Goal: Task Accomplishment & Management: Manage account settings

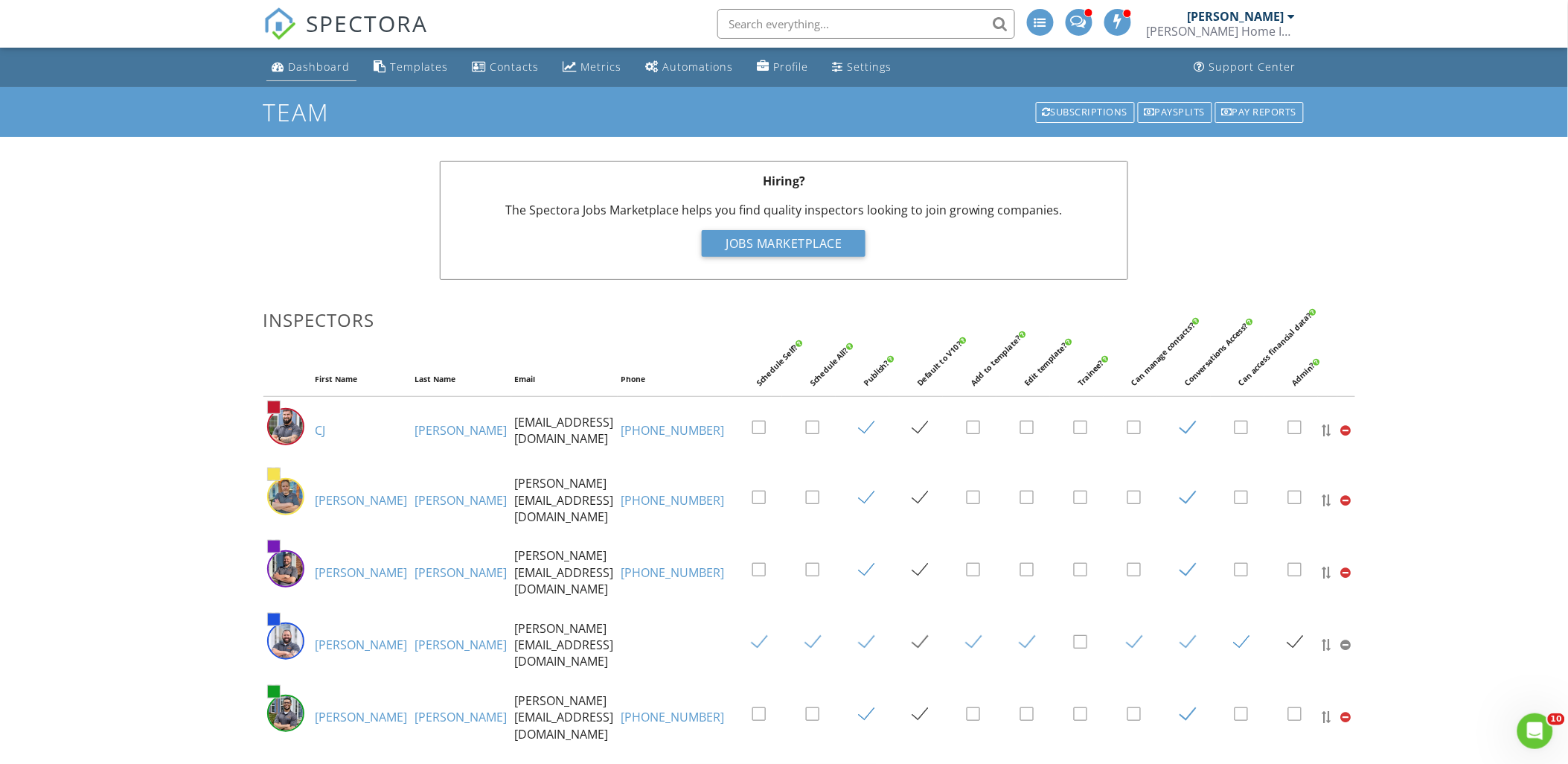
click at [324, 68] on div "Dashboard" at bounding box center [320, 66] width 62 height 15
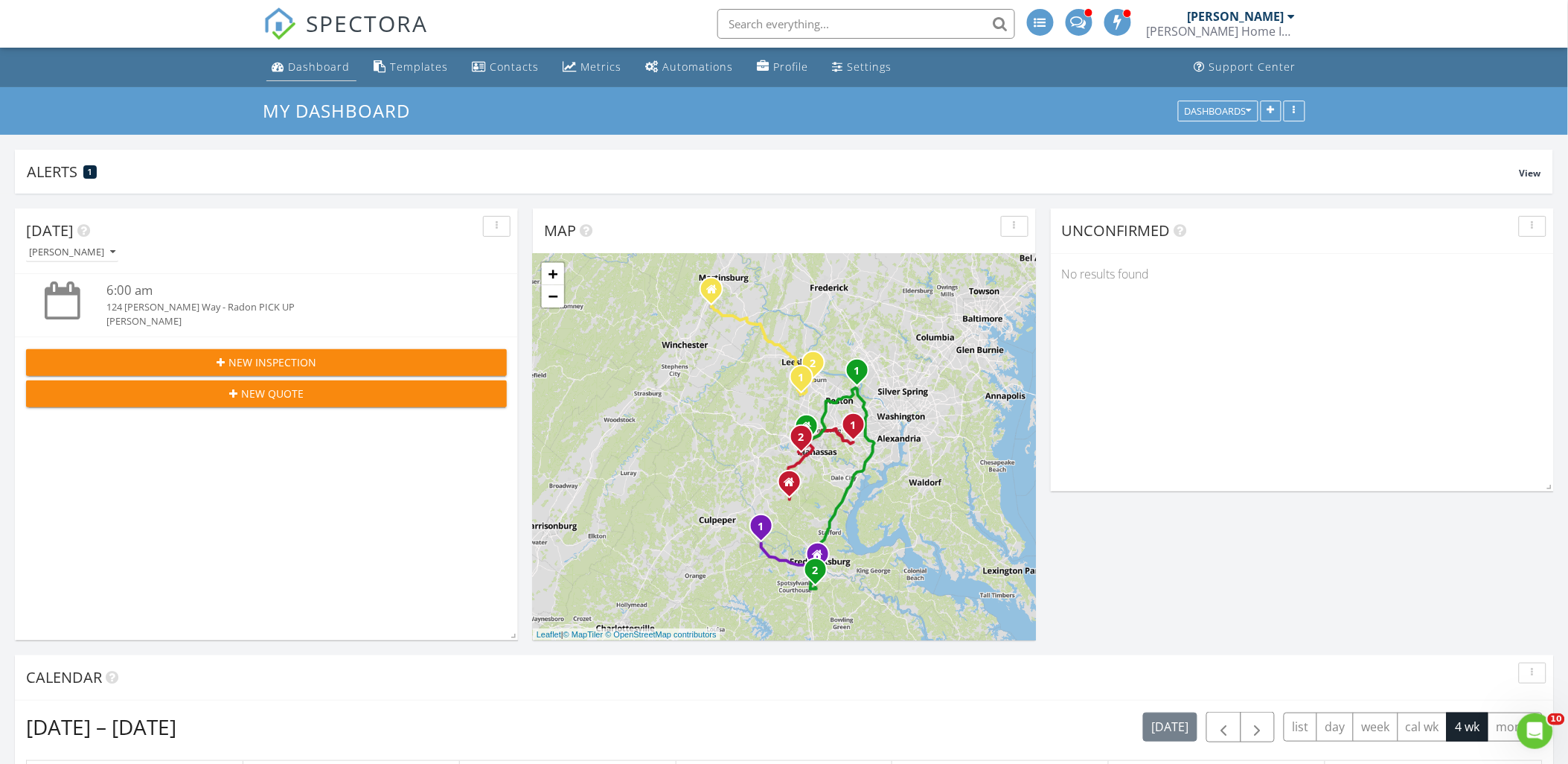
drag, startPoint x: 335, startPoint y: 72, endPoint x: 353, endPoint y: 72, distance: 18.0
click at [335, 72] on div "Dashboard" at bounding box center [320, 66] width 62 height 15
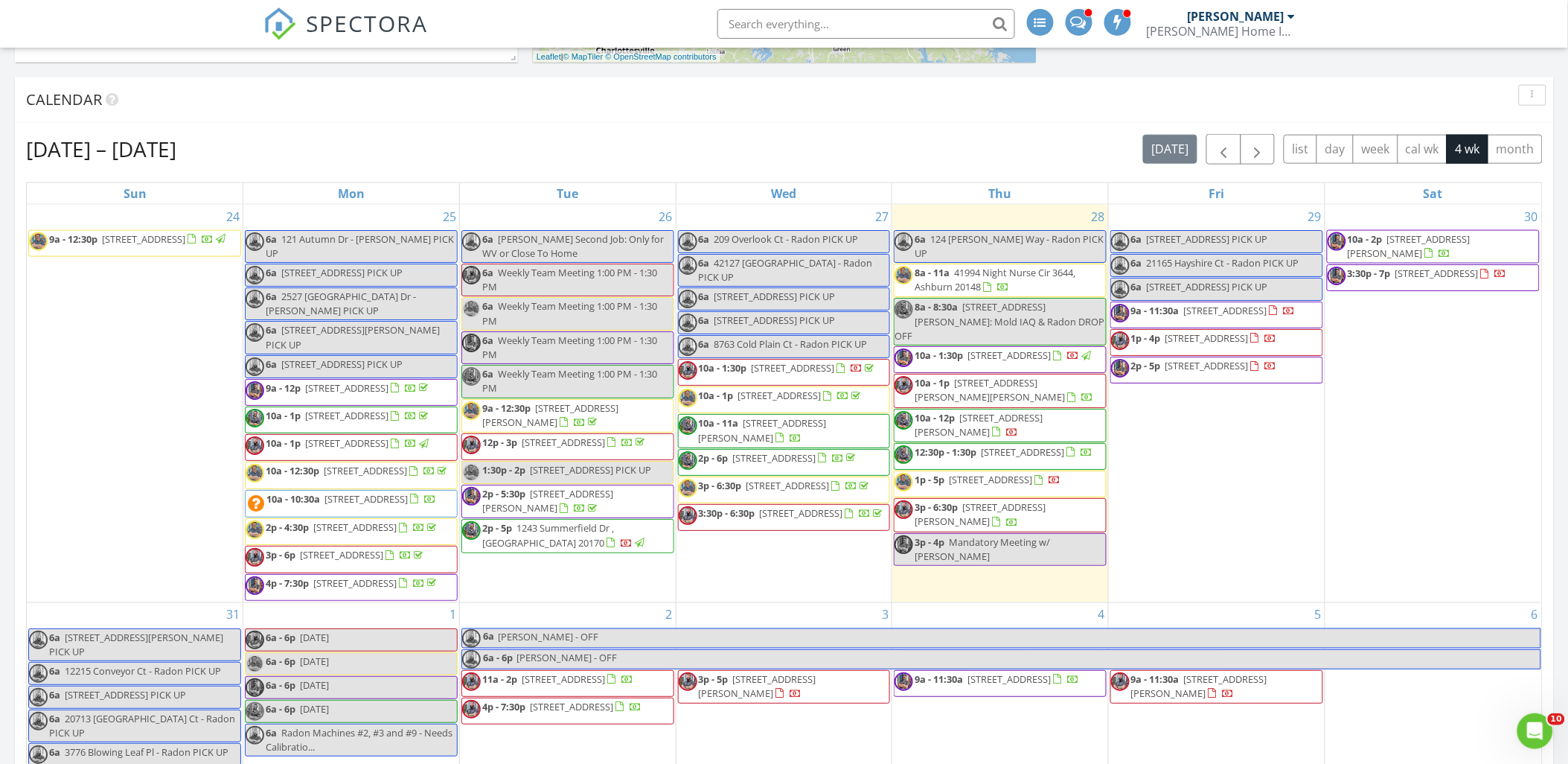
scroll to position [578, 0]
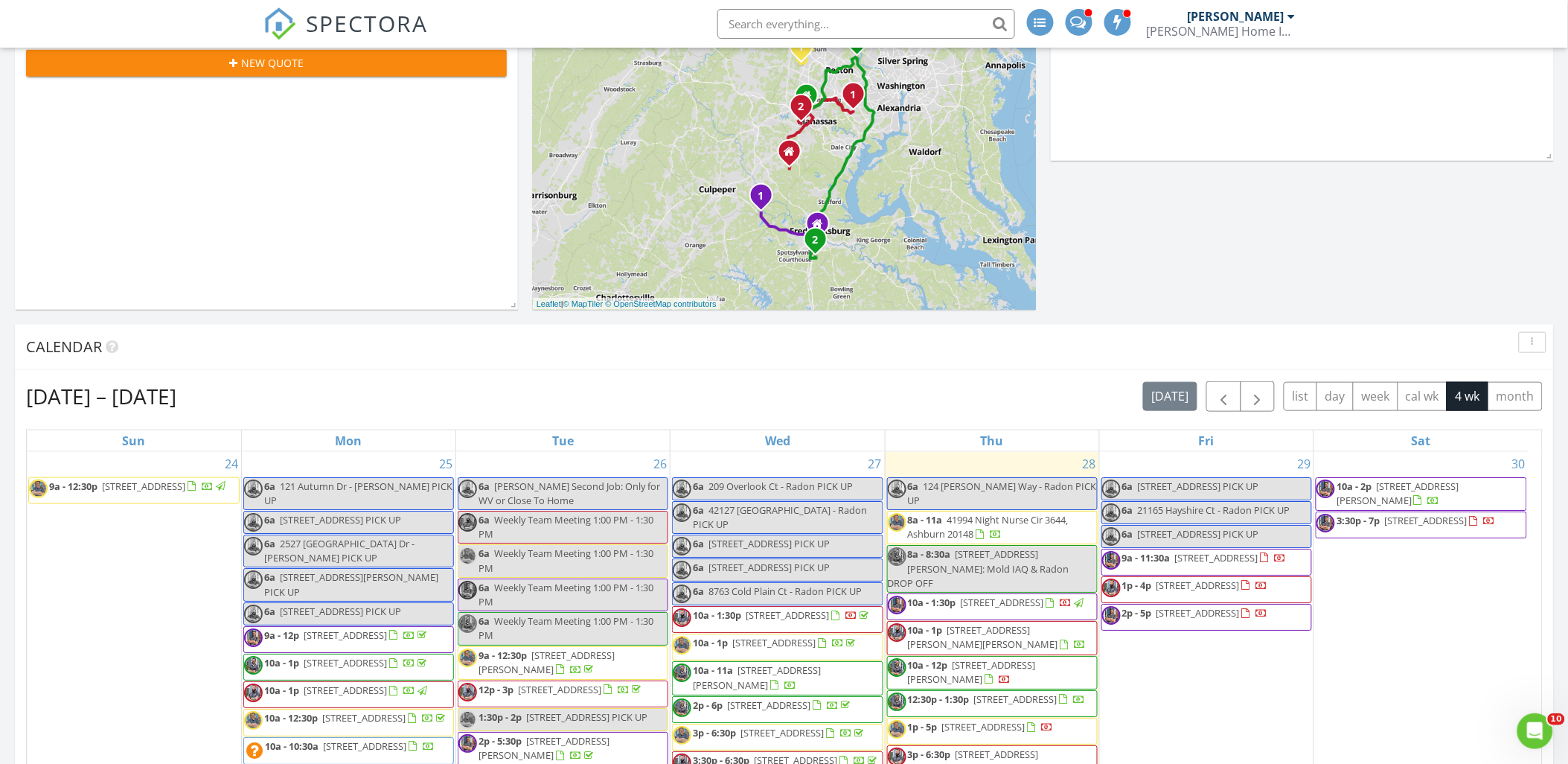
click at [1124, 386] on div "Aug 24 – Sep 20, 2025 today list day week cal wk 4 wk month" at bounding box center [784, 396] width 1517 height 30
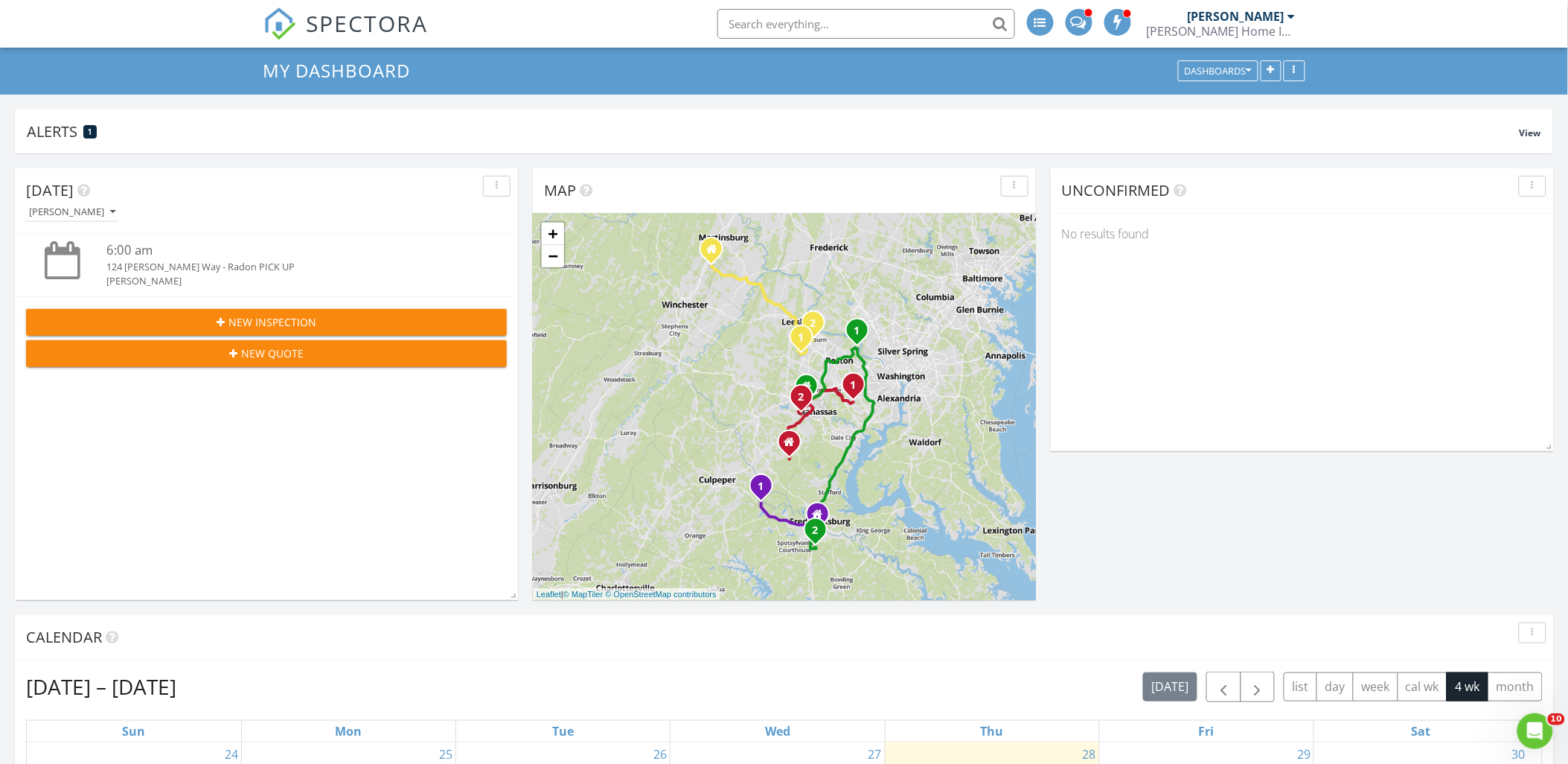
scroll to position [0, 0]
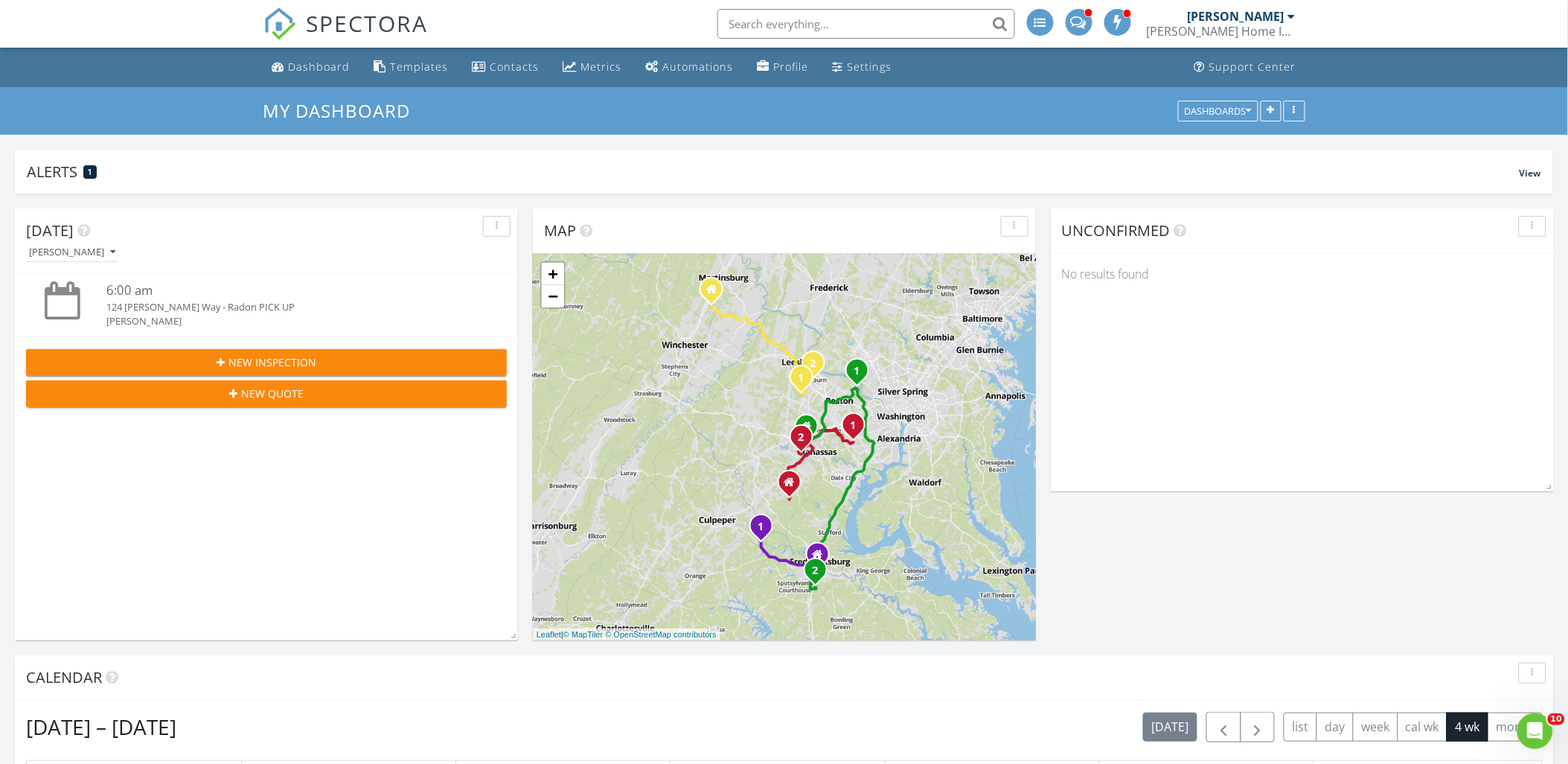
click at [896, 15] on input "text" at bounding box center [866, 23] width 297 height 30
click at [854, 12] on input "text" at bounding box center [866, 23] width 297 height 30
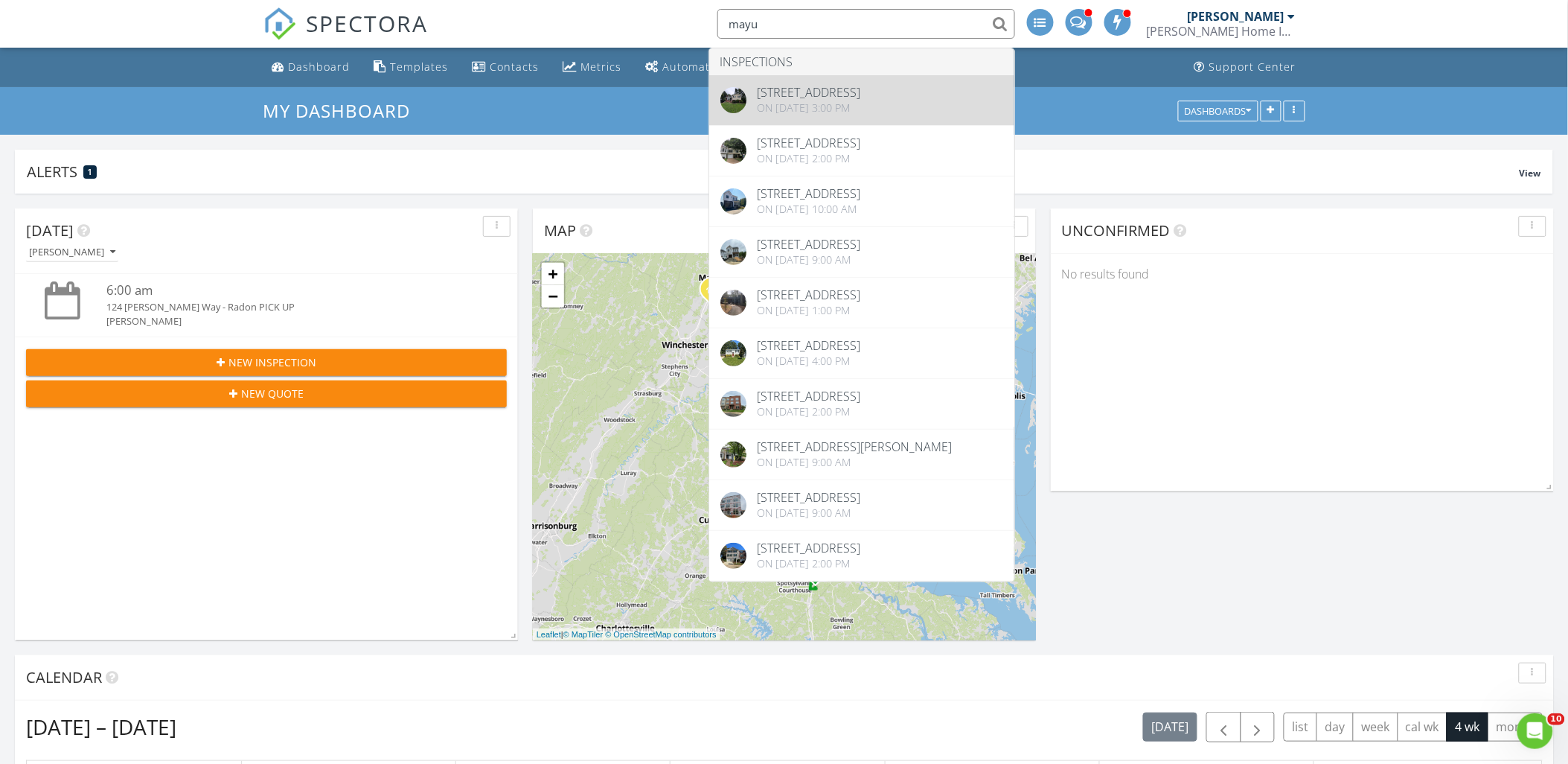
type input "mayu"
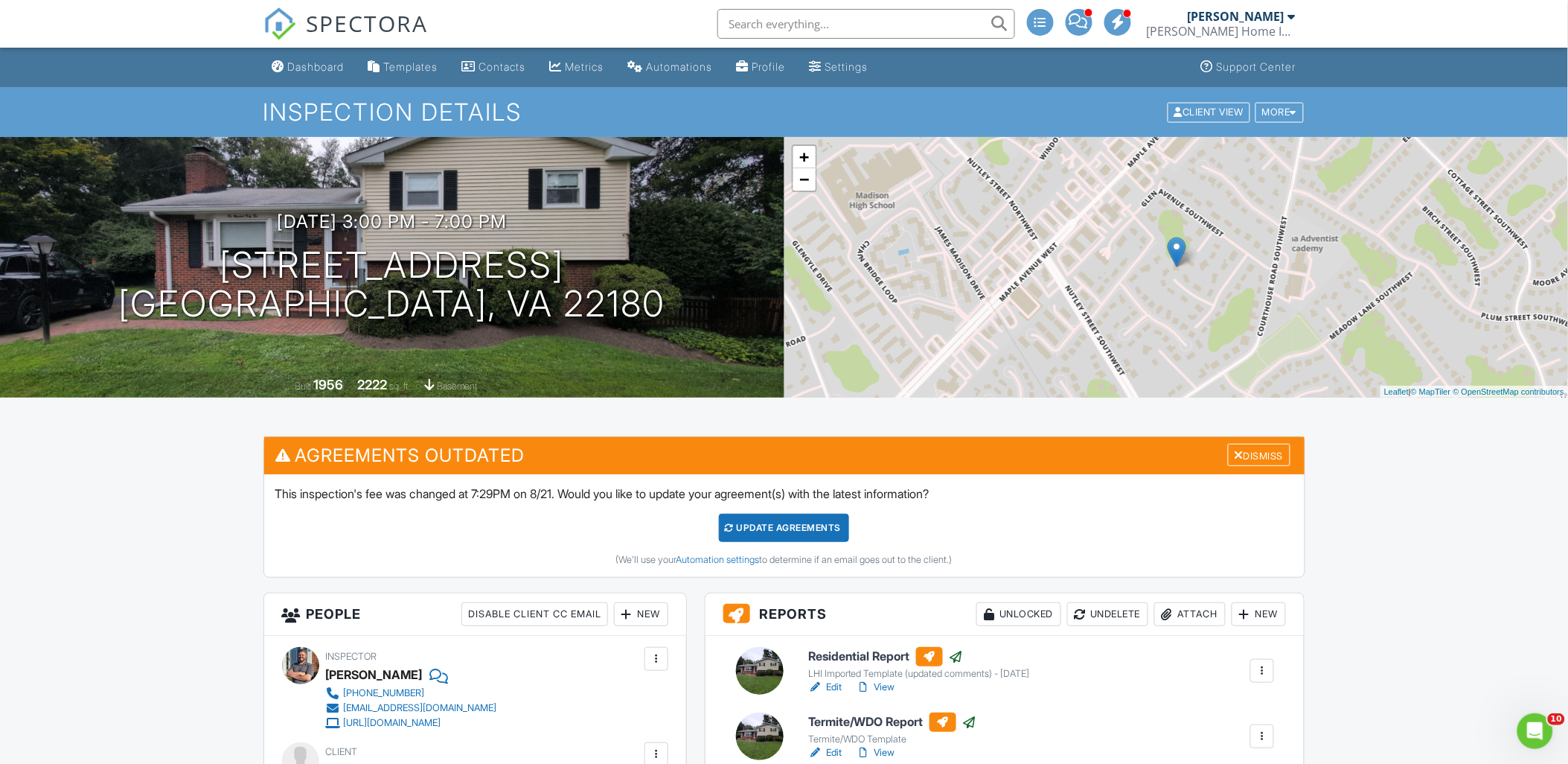
click at [333, 67] on div "Dashboard" at bounding box center [316, 66] width 56 height 13
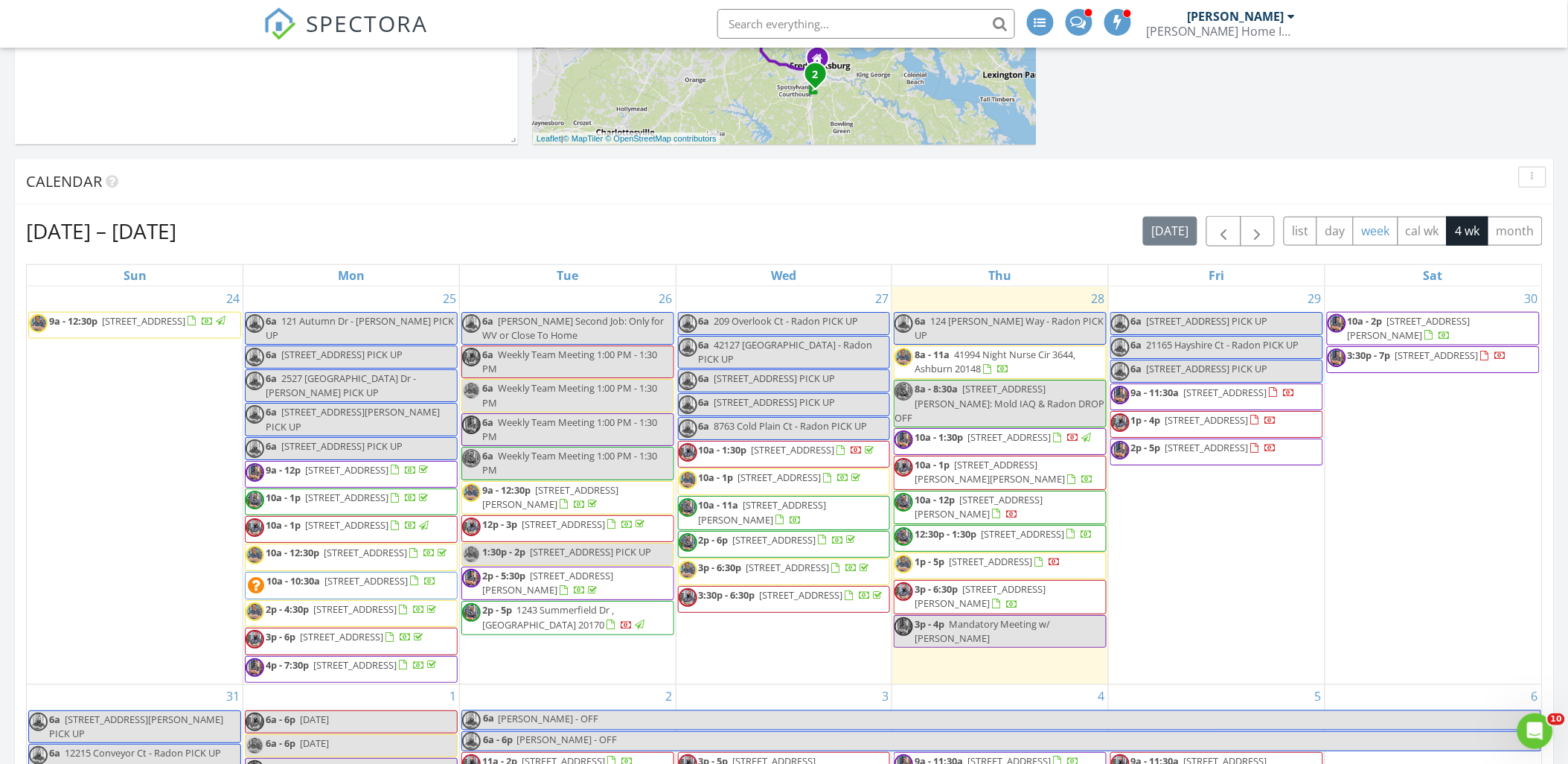
scroll to position [578, 0]
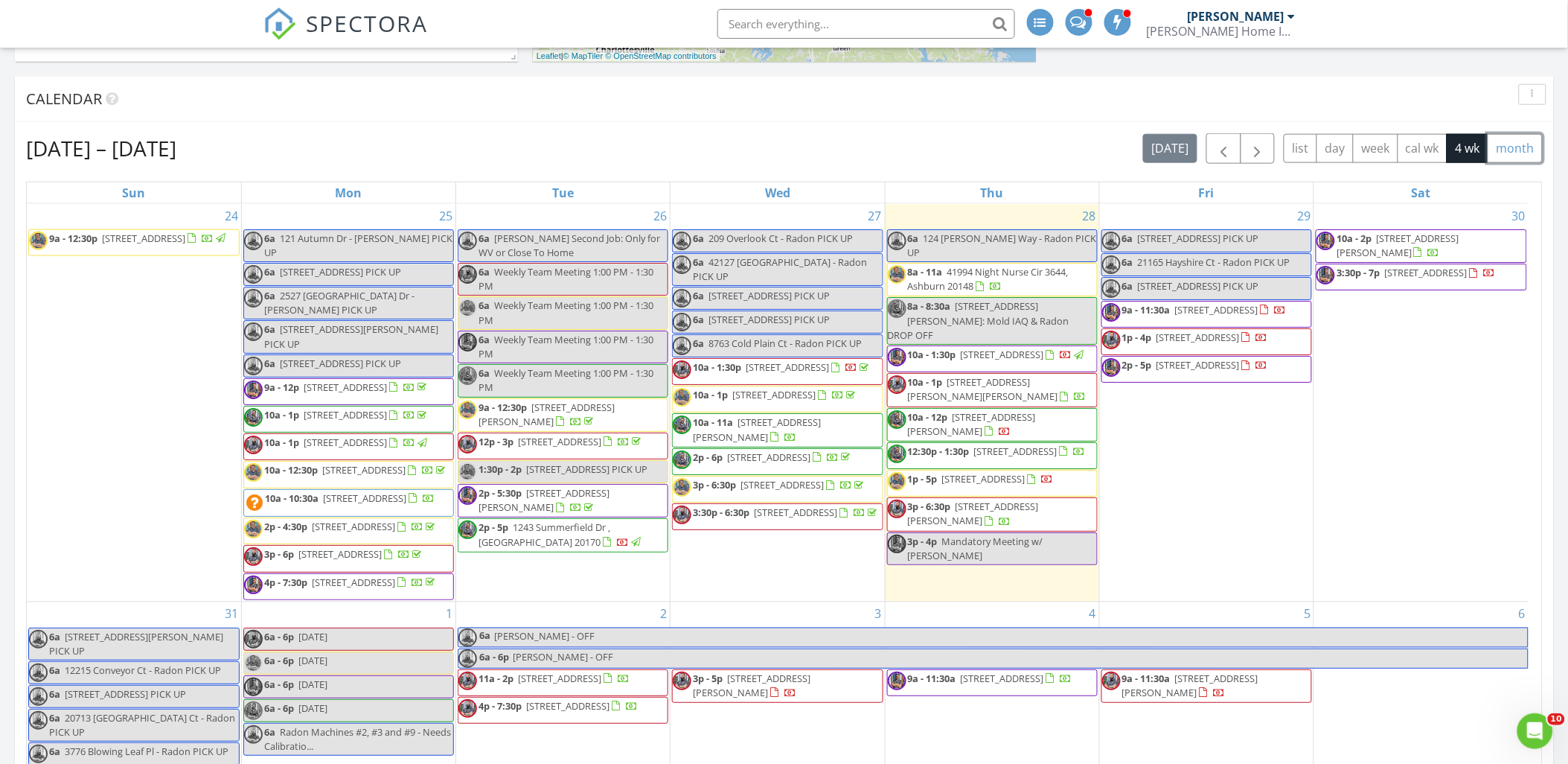
click at [1516, 154] on button "month" at bounding box center [1515, 149] width 55 height 29
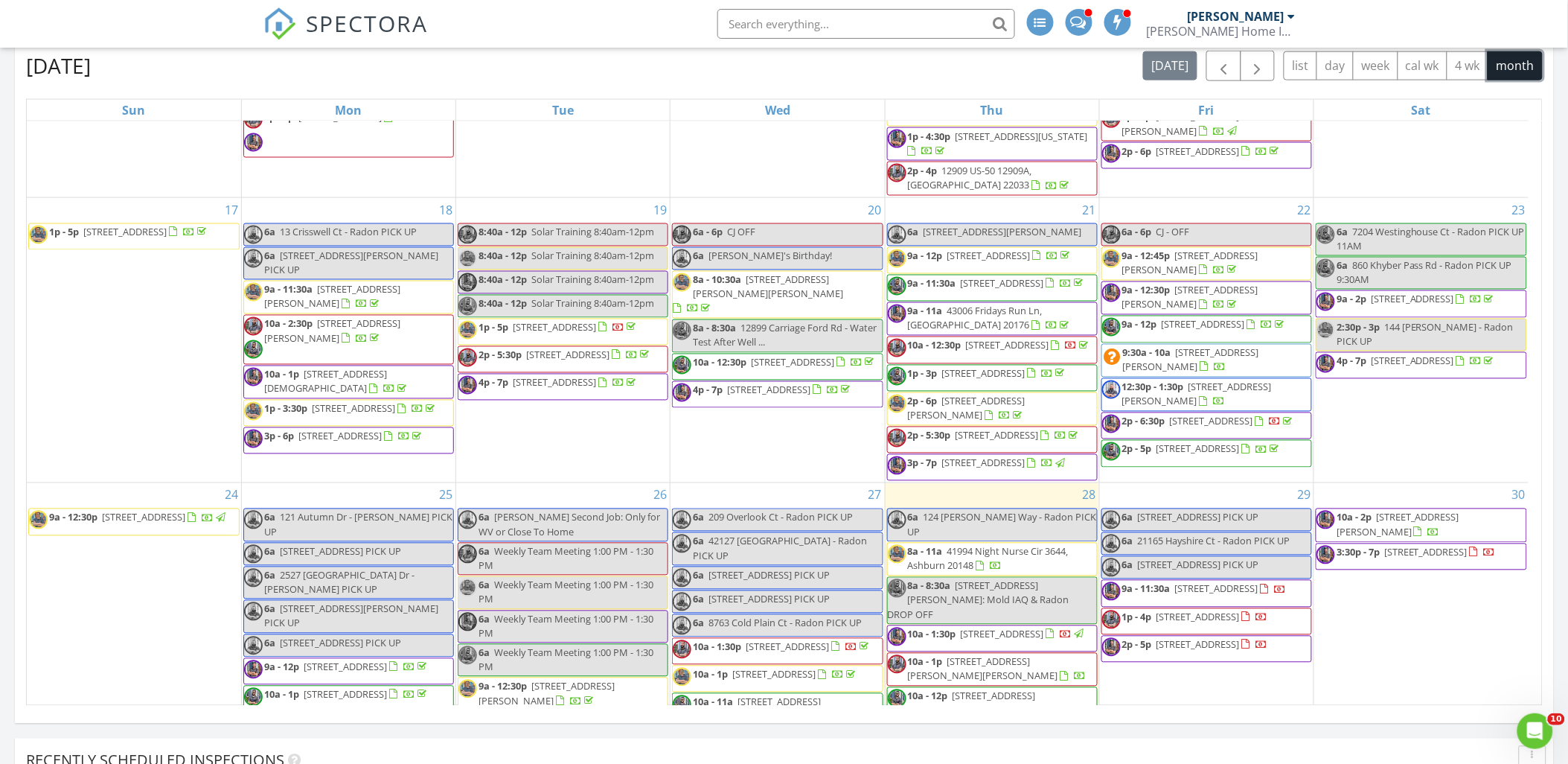
scroll to position [992, 0]
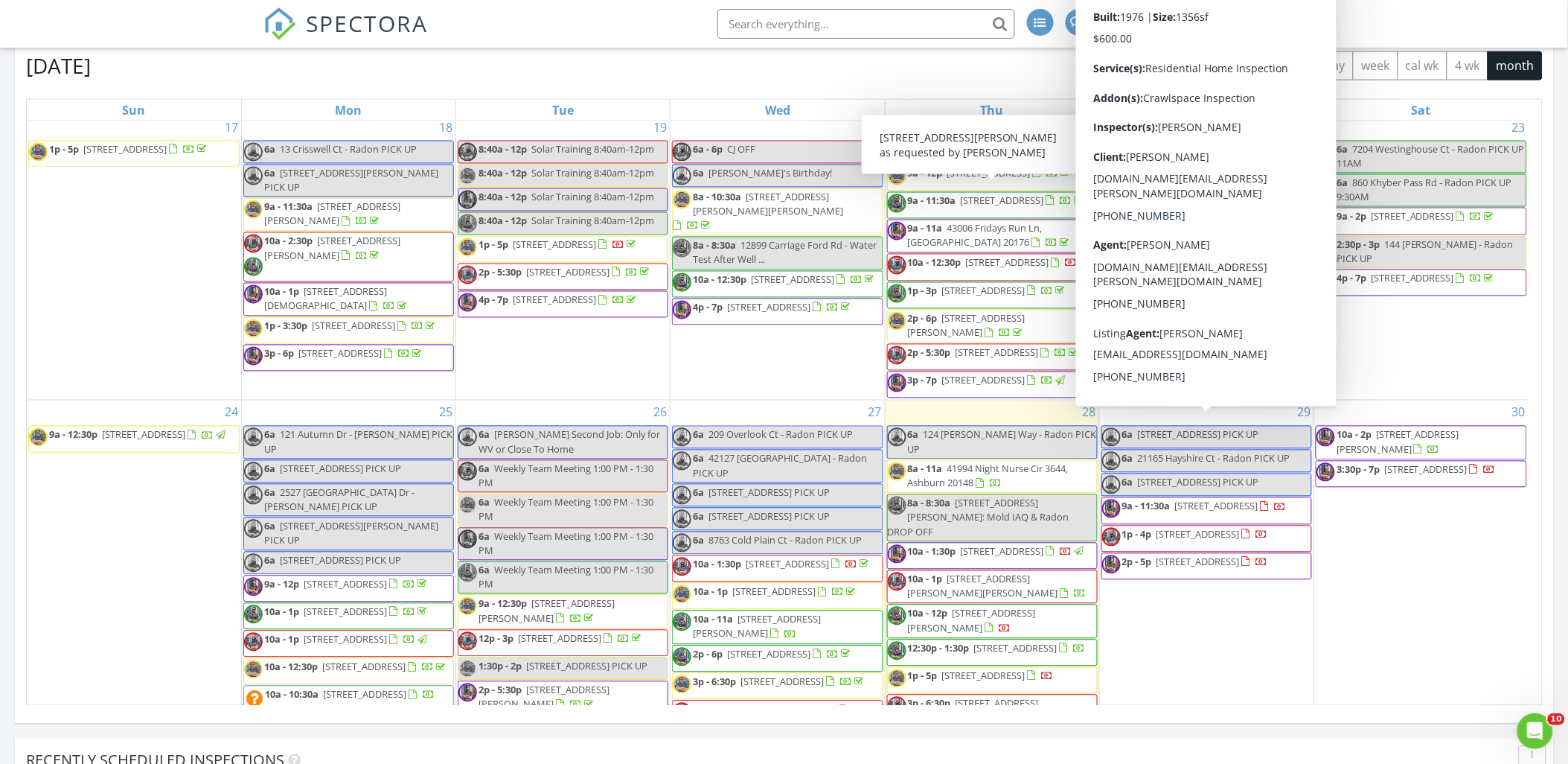
click at [1551, 331] on div "August 2025 today list day week cal wk 4 wk month Sun Mon Tue Wed Thu Fri Sat 2…" at bounding box center [784, 378] width 1539 height 677
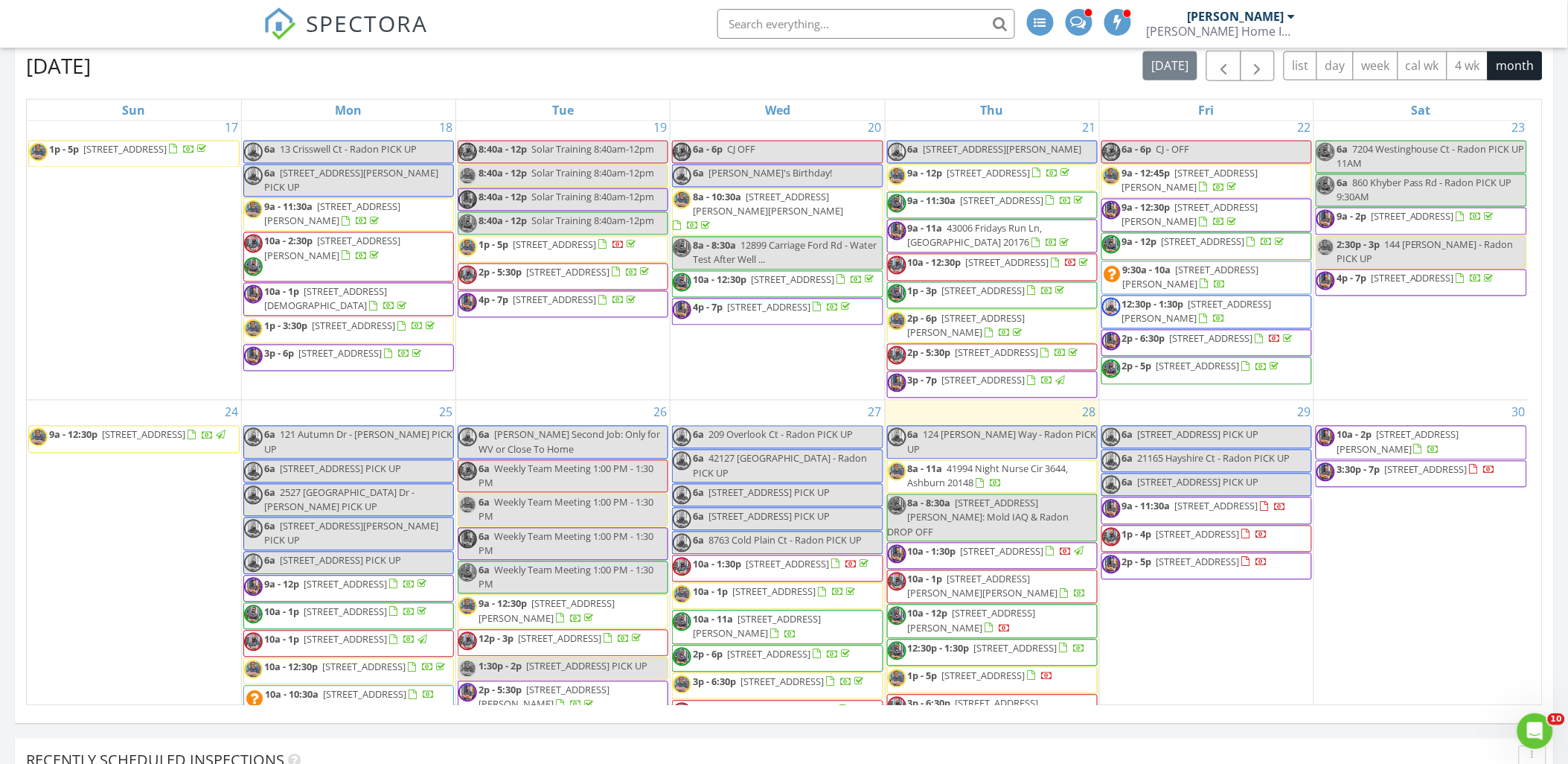
click at [844, 76] on div "August 2025 today list day week cal wk 4 wk month" at bounding box center [784, 65] width 1517 height 30
click at [990, 387] on span "242 Hillside Cir SW, Vienna 22180" at bounding box center [984, 381] width 84 height 14
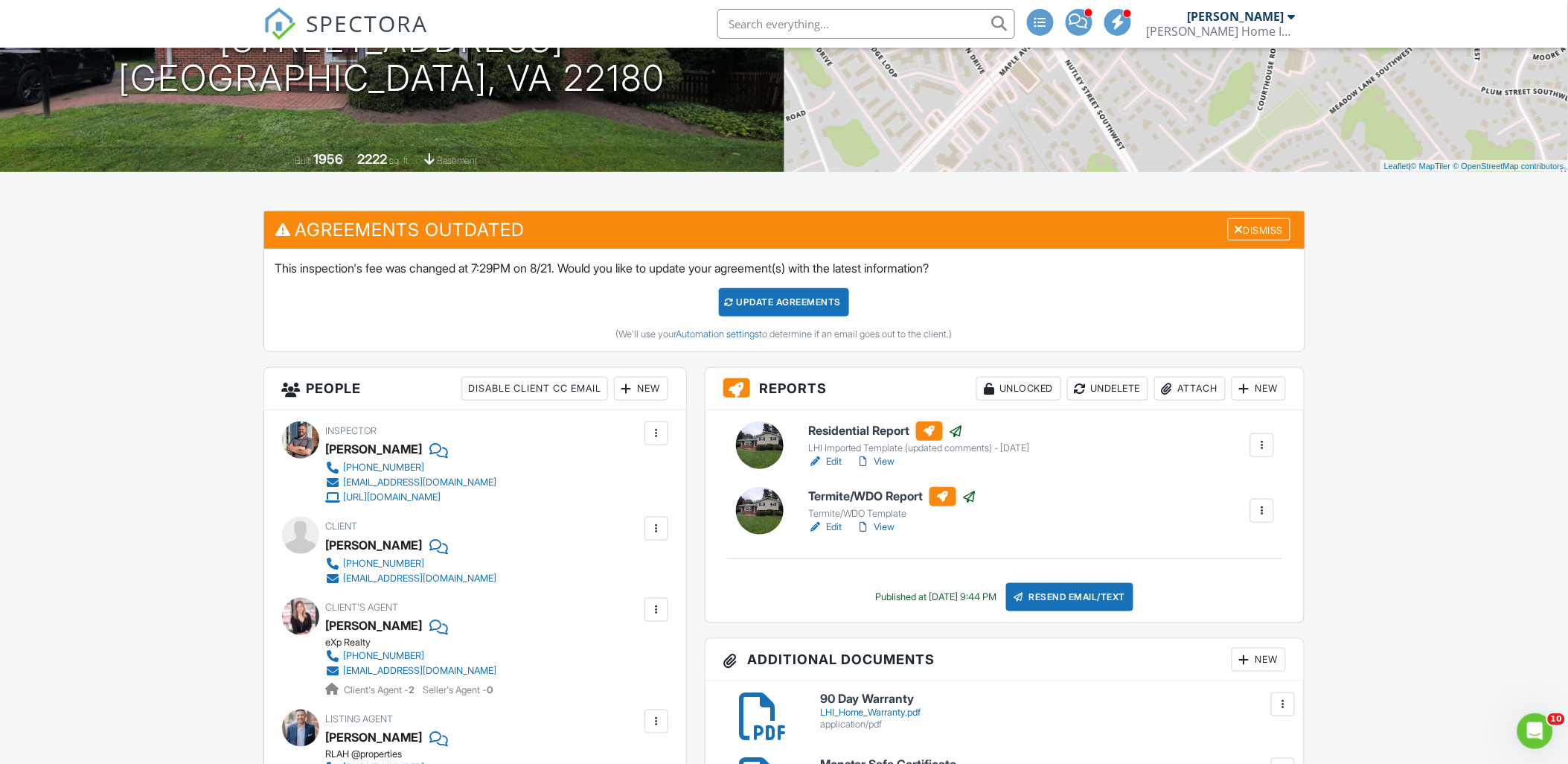
scroll to position [248, 0]
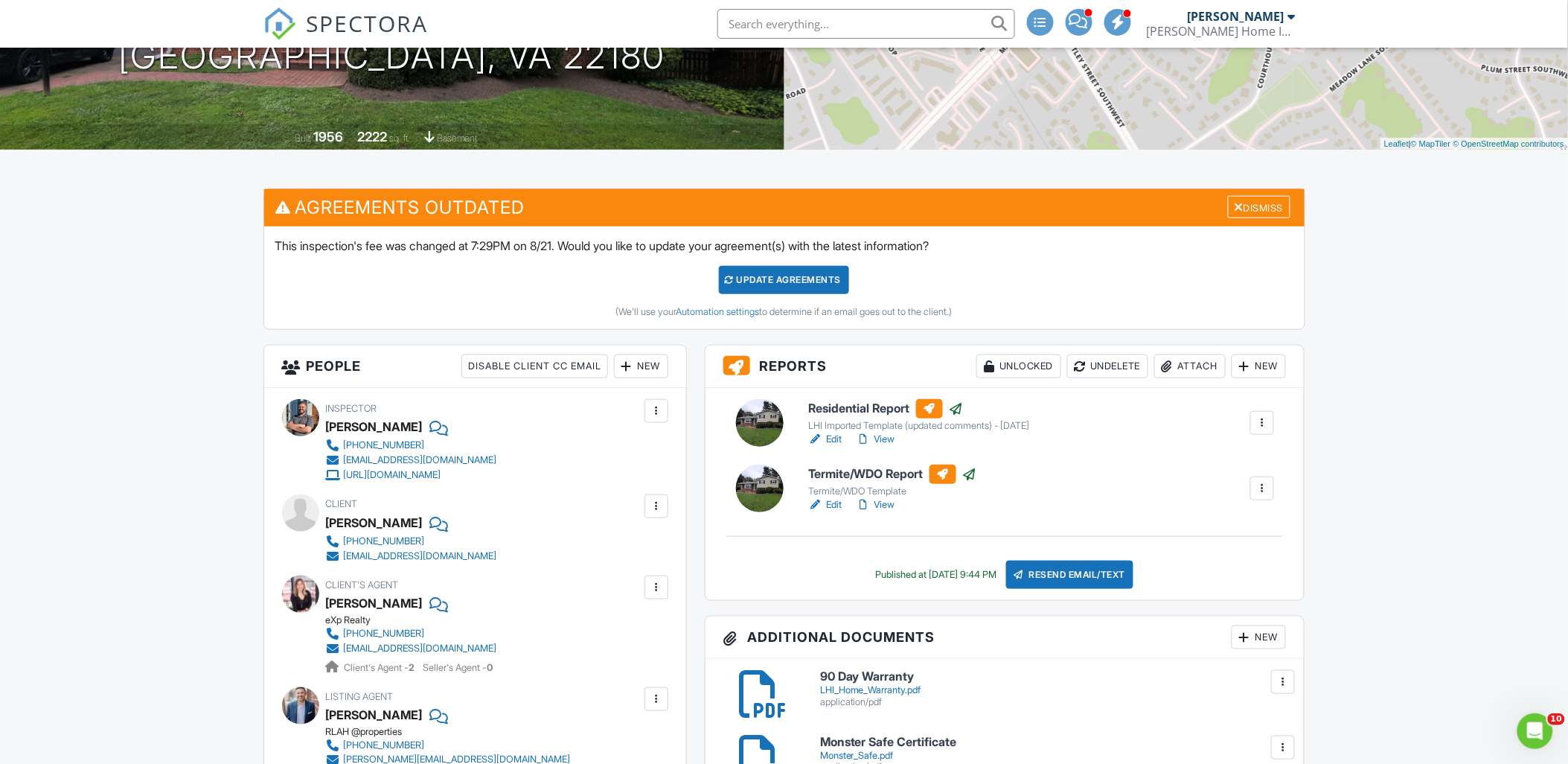
click at [895, 439] on link "View" at bounding box center [876, 438] width 39 height 15
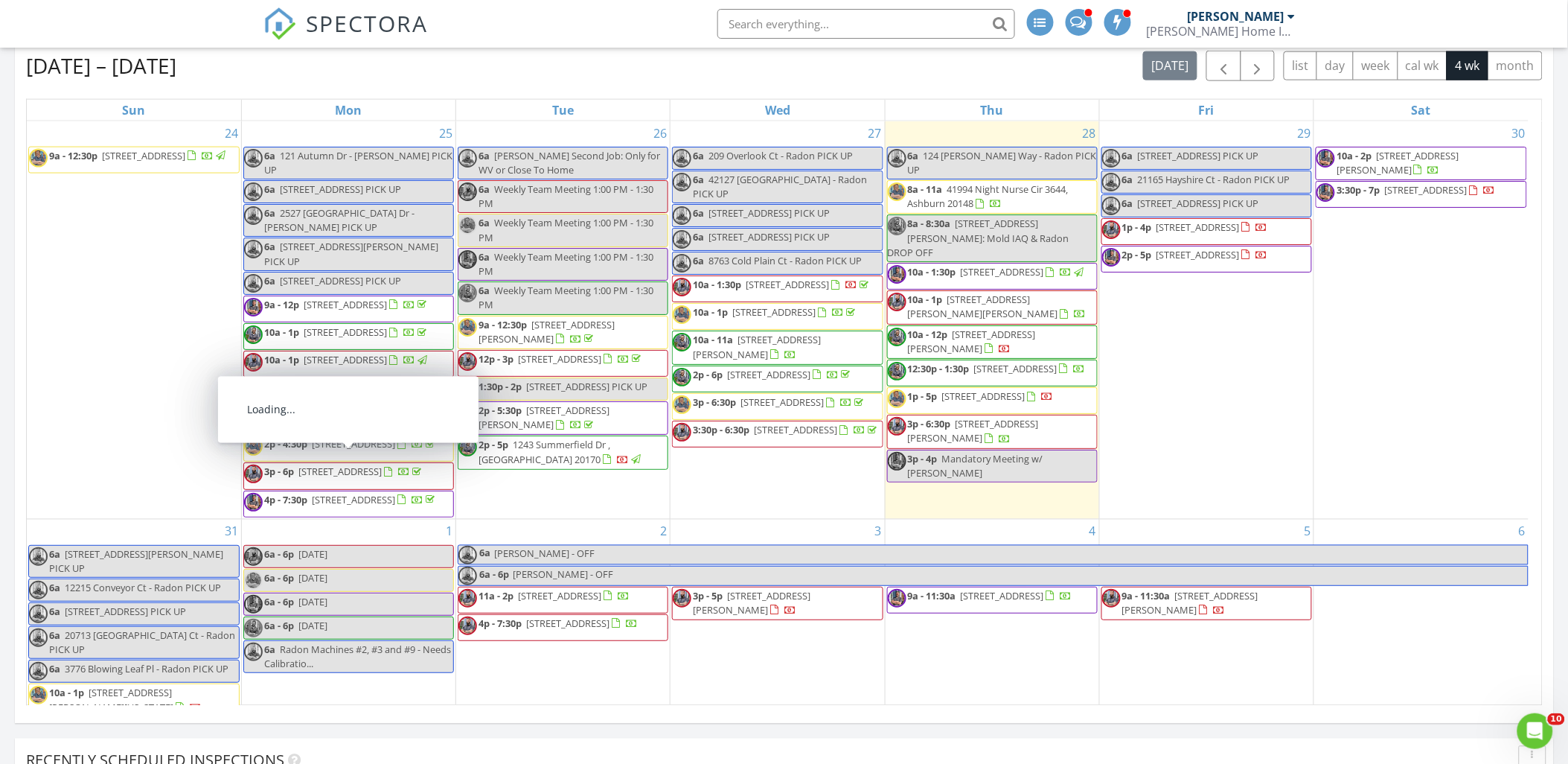
click at [395, 506] on span "[STREET_ADDRESS]" at bounding box center [354, 500] width 84 height 14
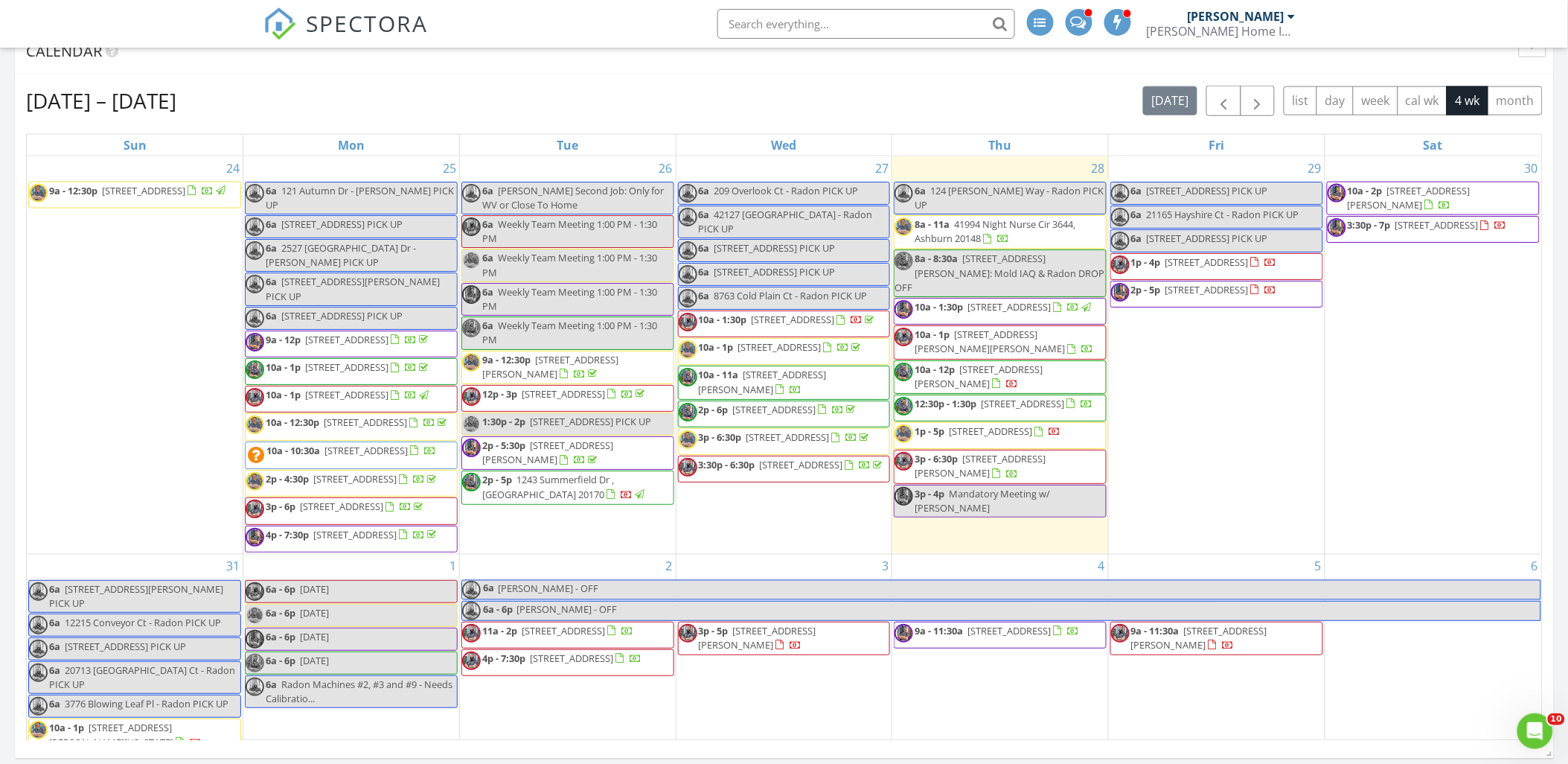
scroll to position [661, 0]
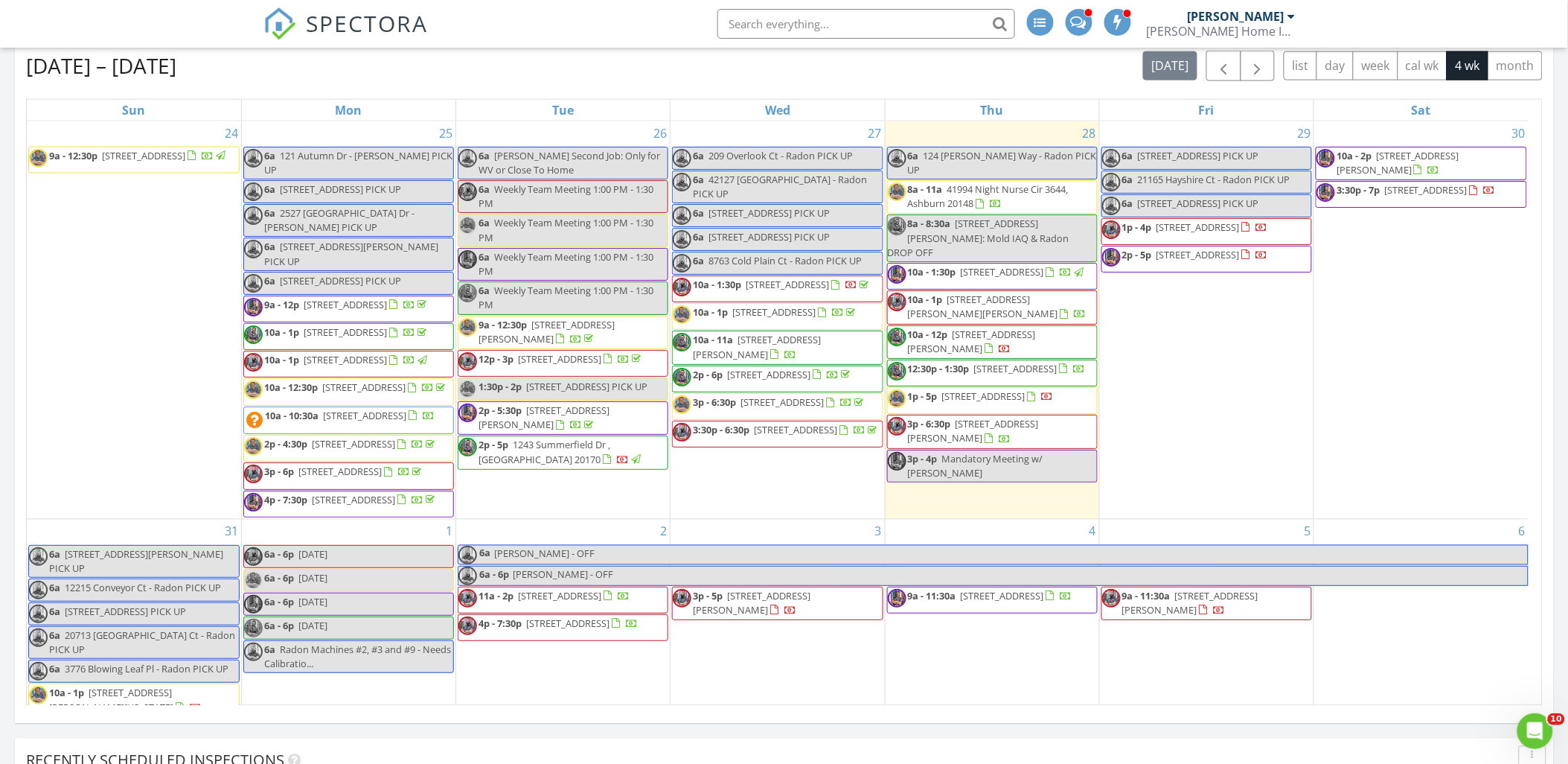
click at [395, 506] on span "8763 Cold Plain Ct , Springfield 22153" at bounding box center [354, 500] width 84 height 14
click at [1505, 68] on button "month" at bounding box center [1515, 66] width 55 height 29
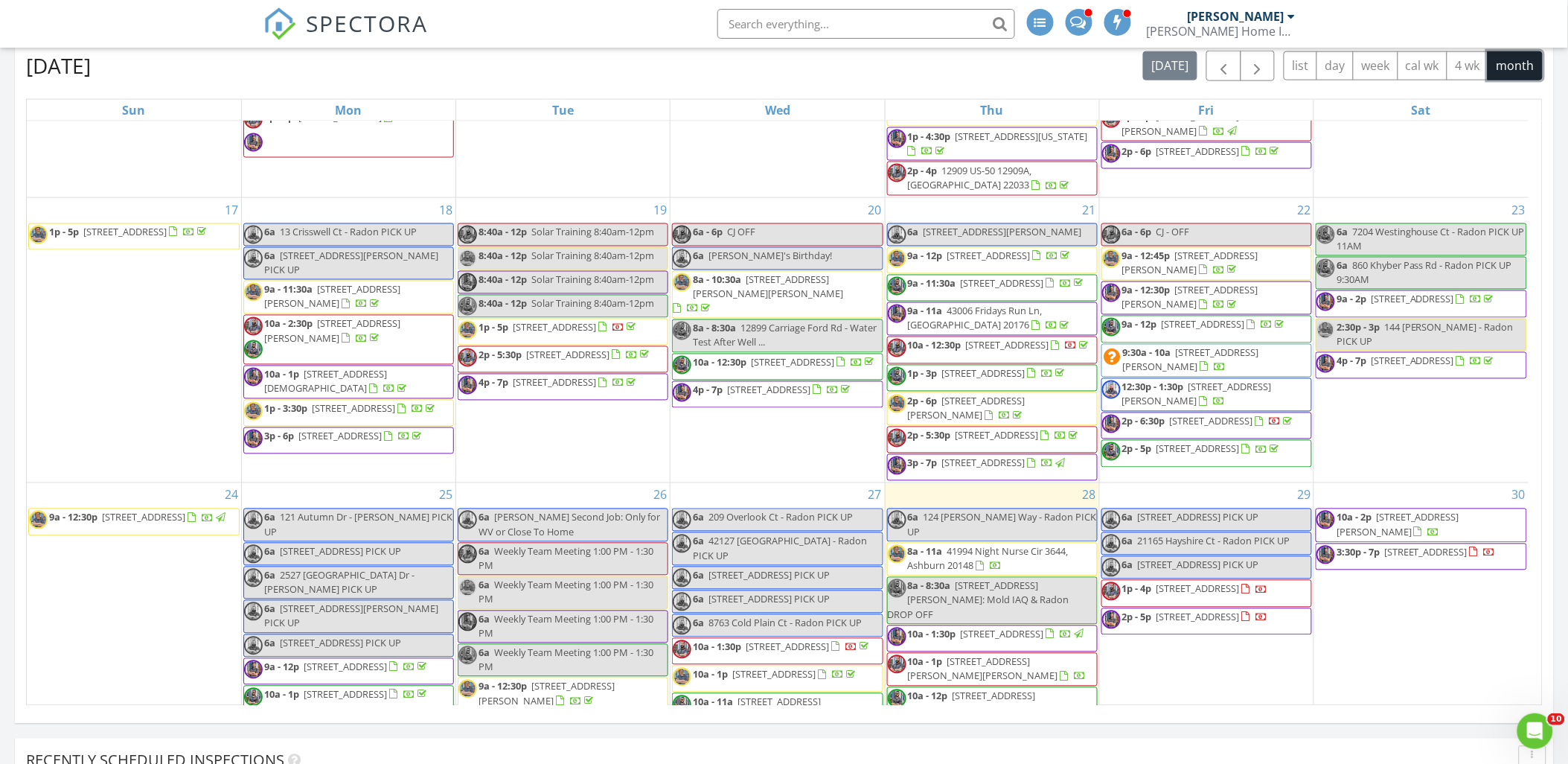
scroll to position [827, 0]
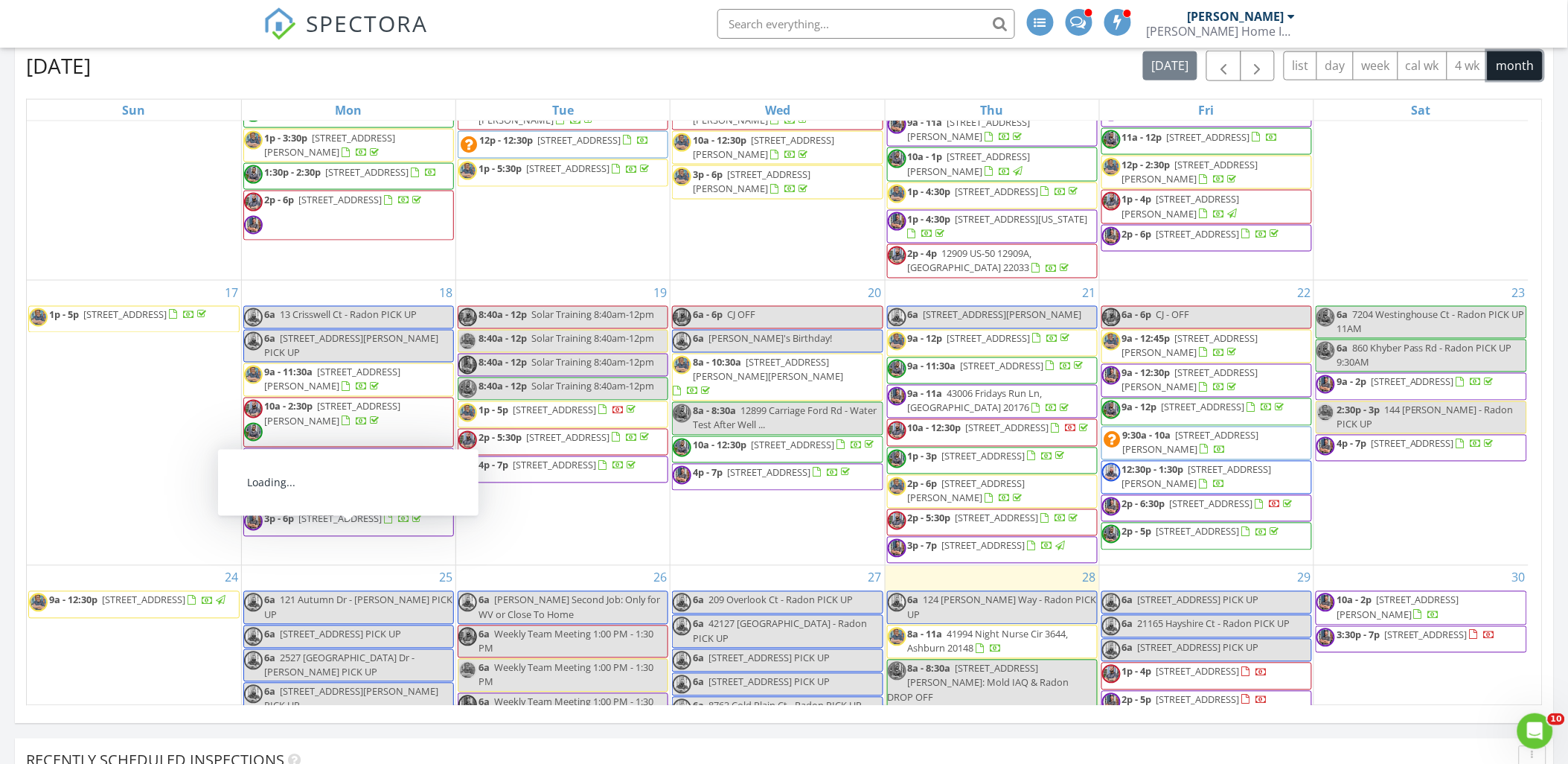
click at [338, 478] on span "2143 Mt Pleasant Church Rd, Mineral 23117" at bounding box center [325, 464] width 122 height 27
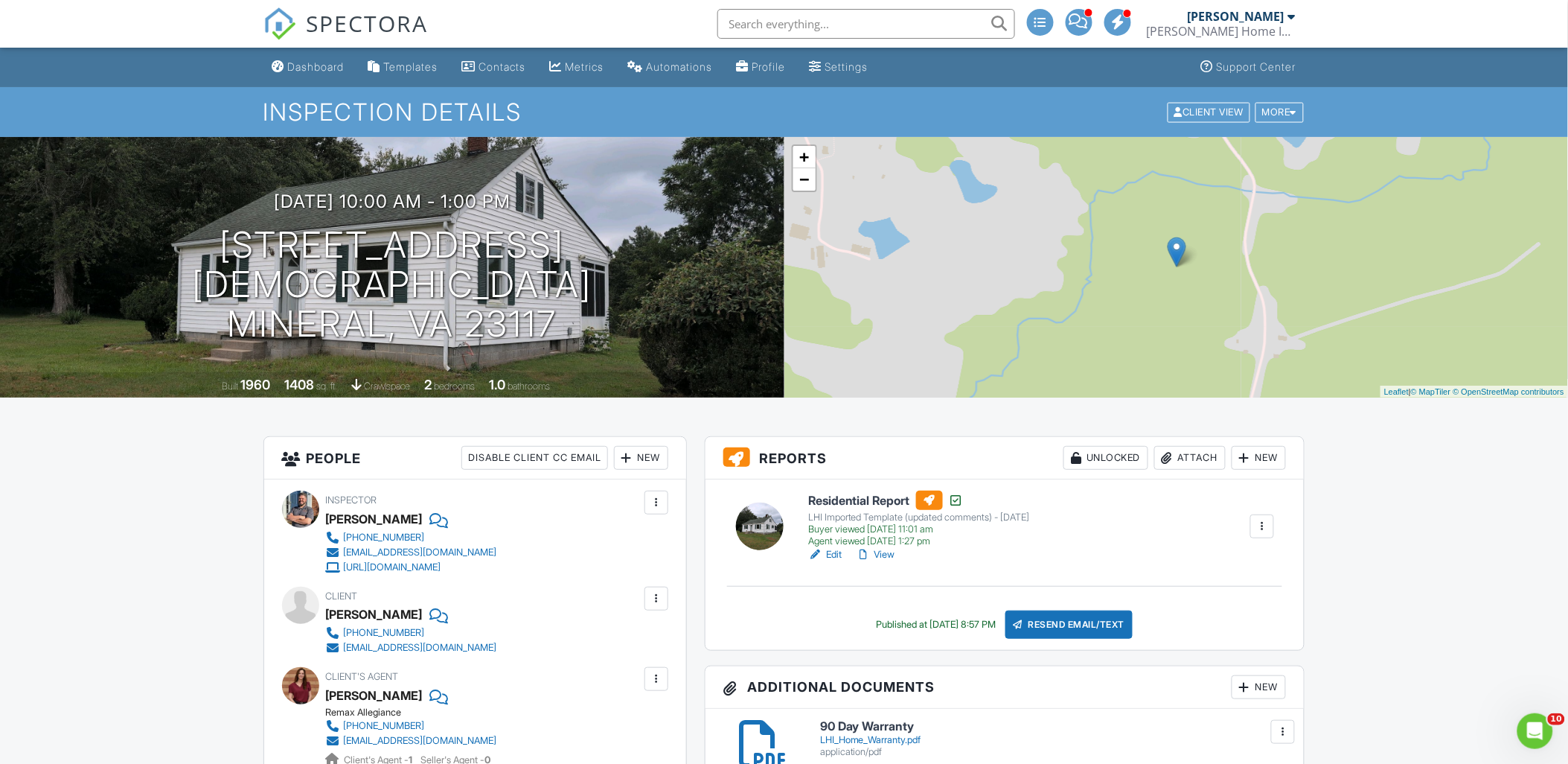
click at [882, 555] on link "View" at bounding box center [876, 554] width 39 height 15
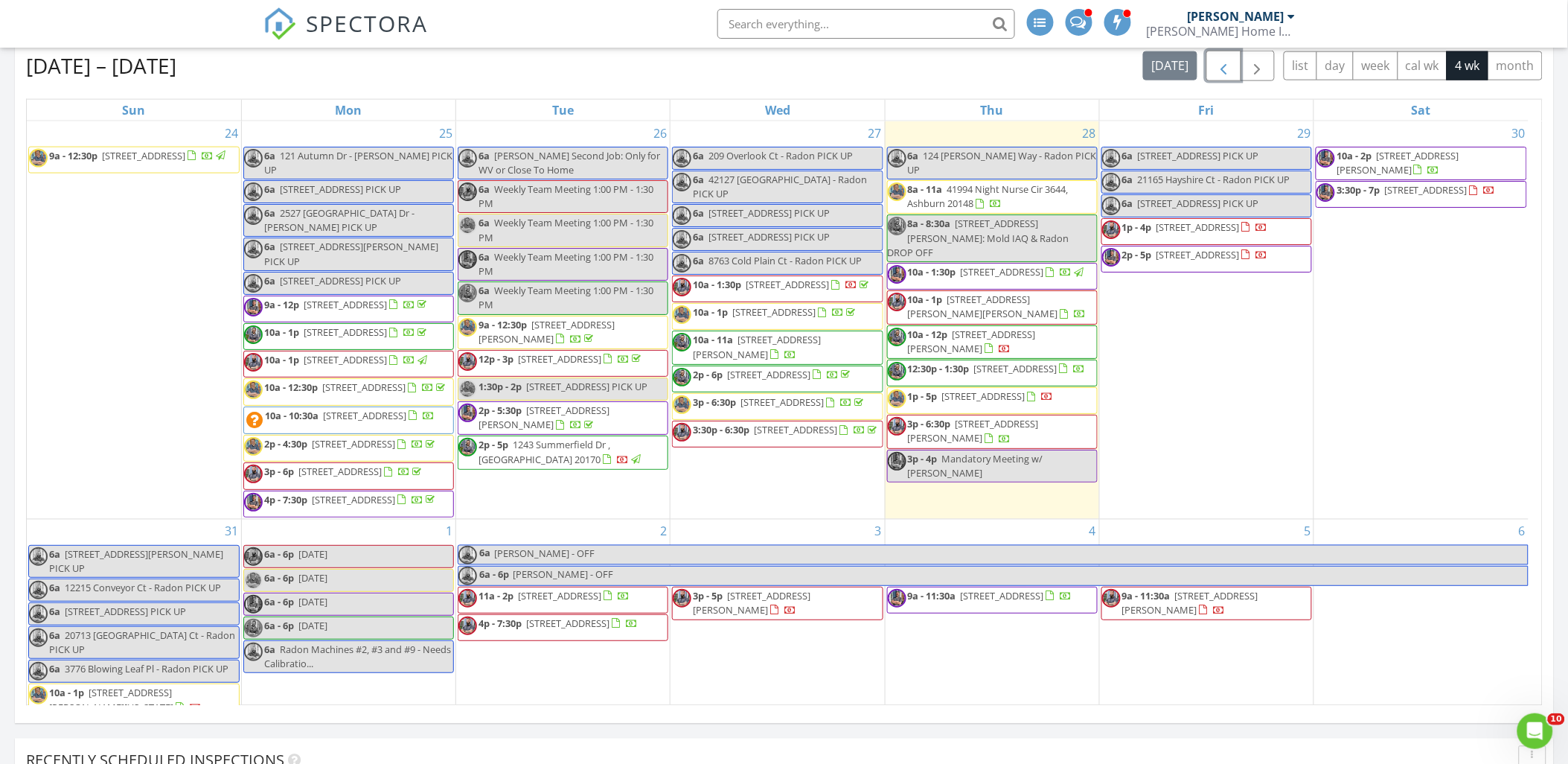
click at [1218, 72] on span "button" at bounding box center [1223, 66] width 17 height 17
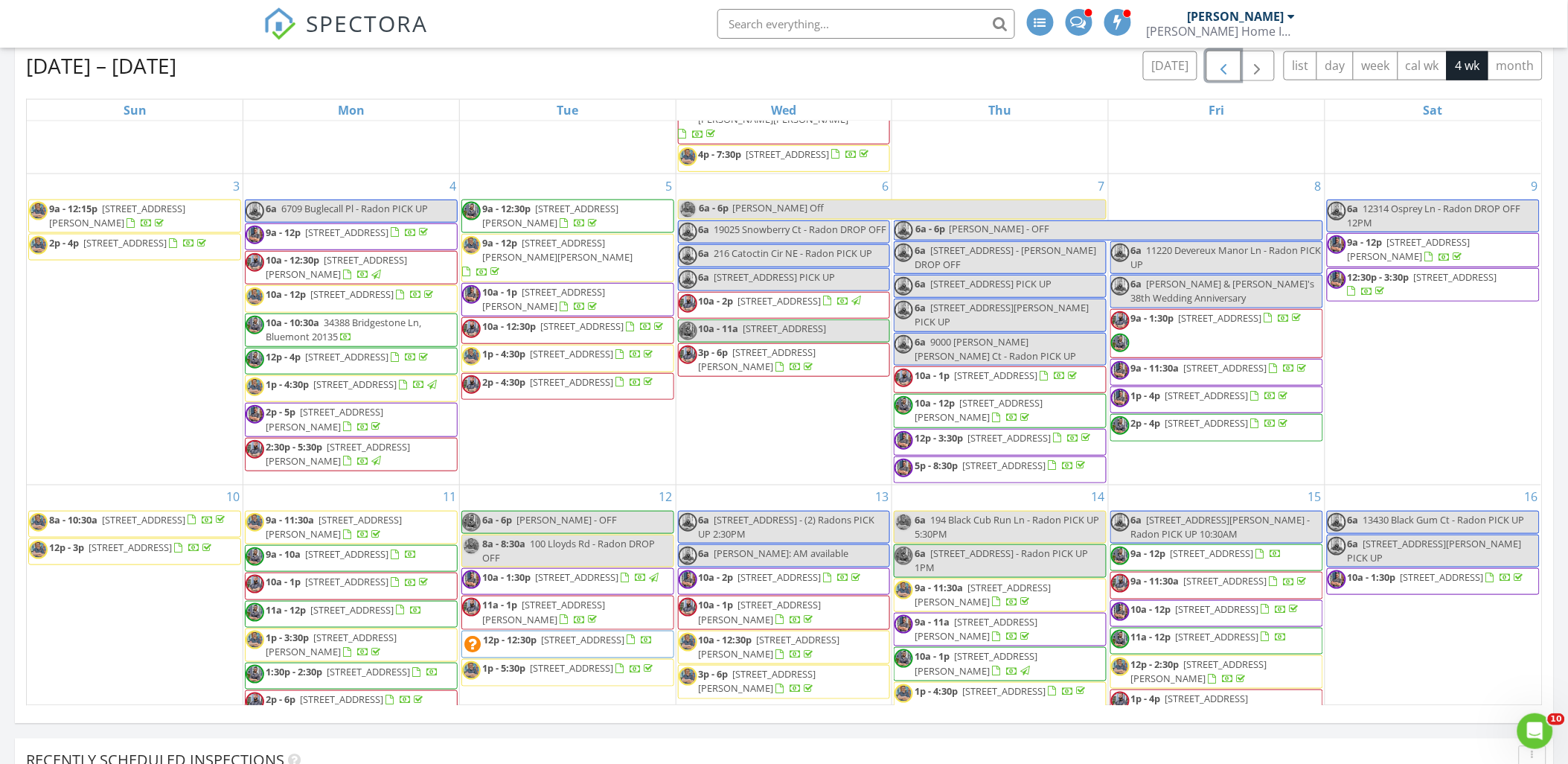
scroll to position [330, 0]
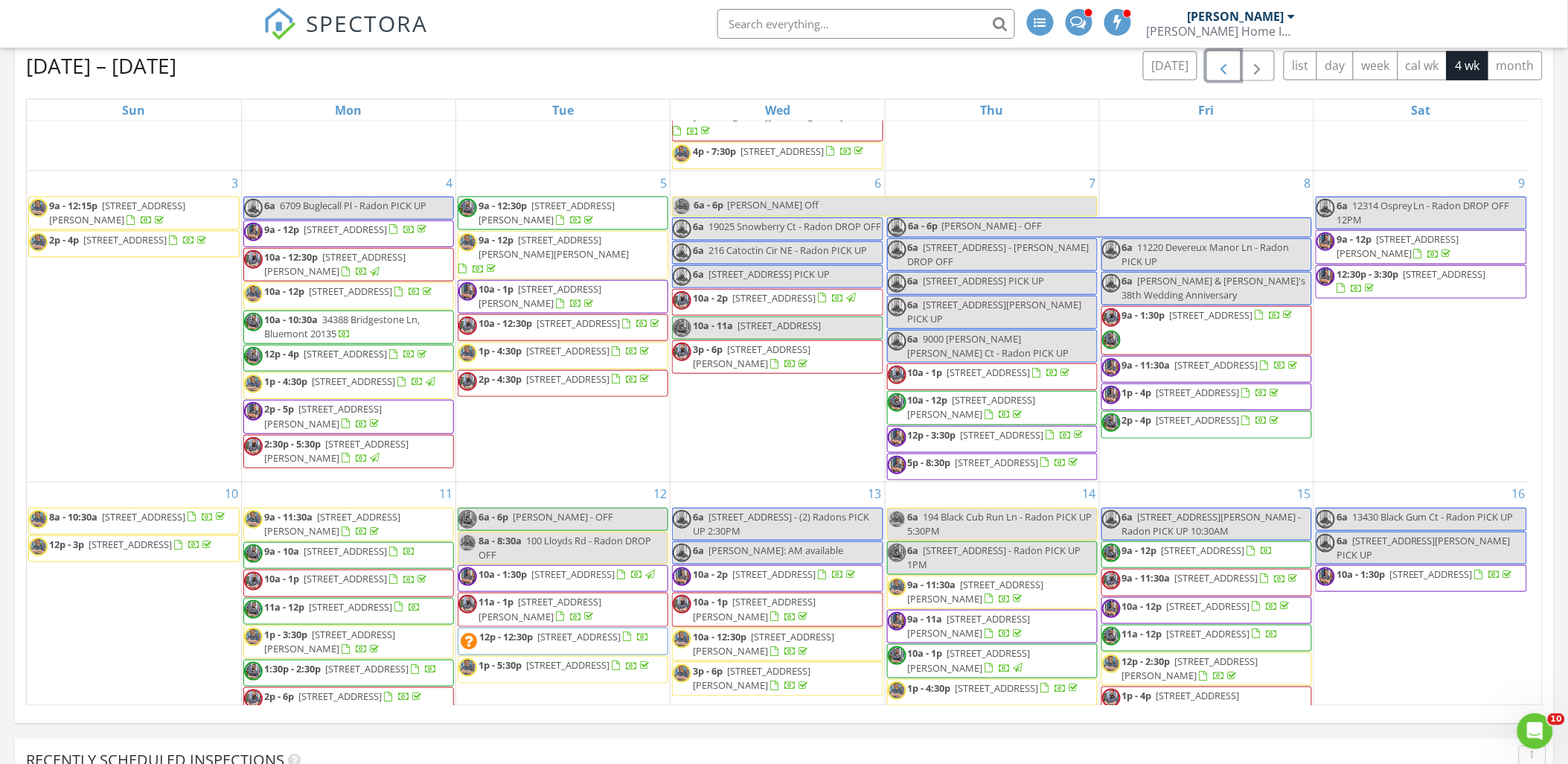
click at [382, 430] on span "6809 Braddock Rd, Springfield 22151" at bounding box center [323, 416] width 118 height 27
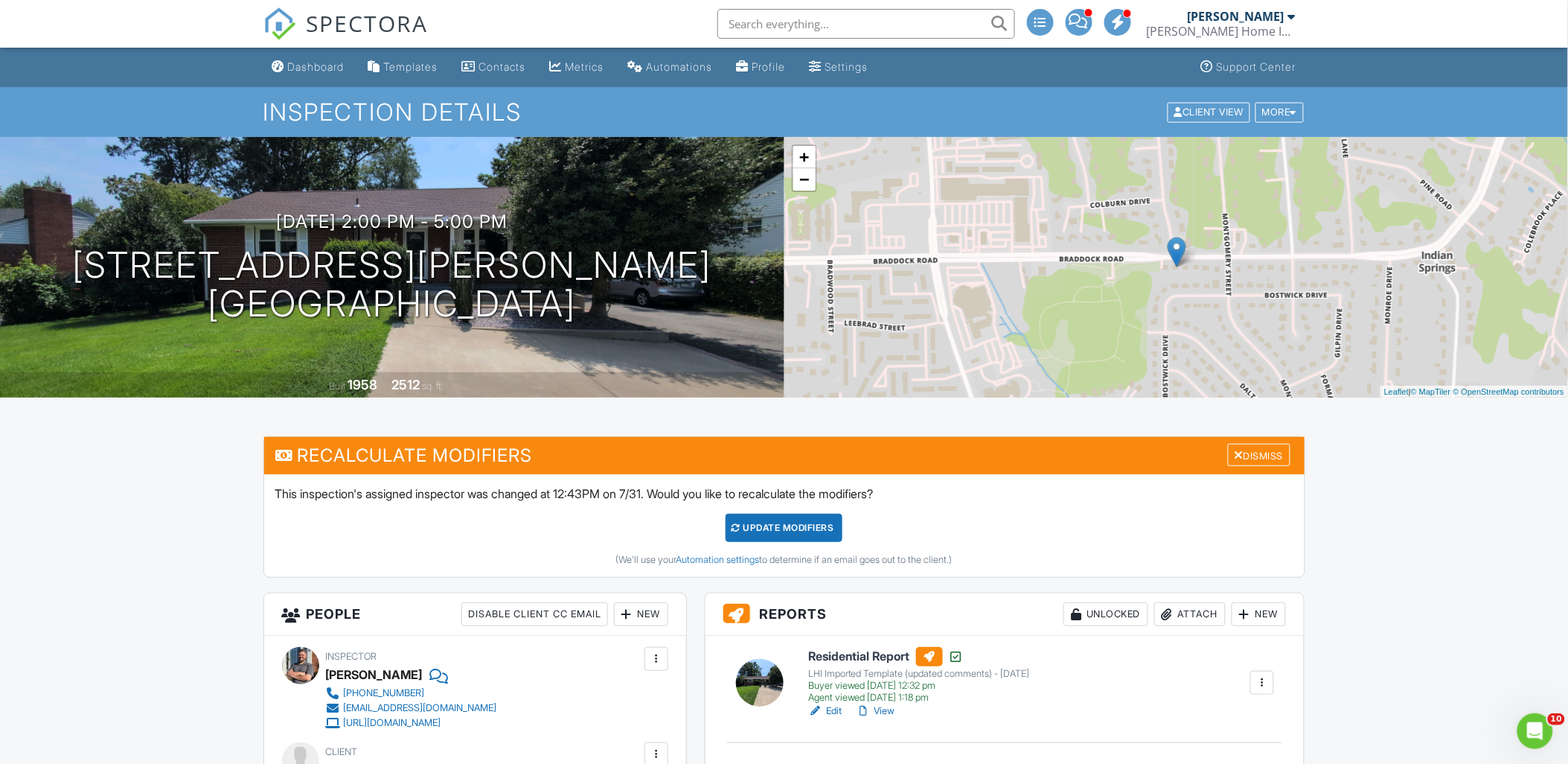
scroll to position [330, 0]
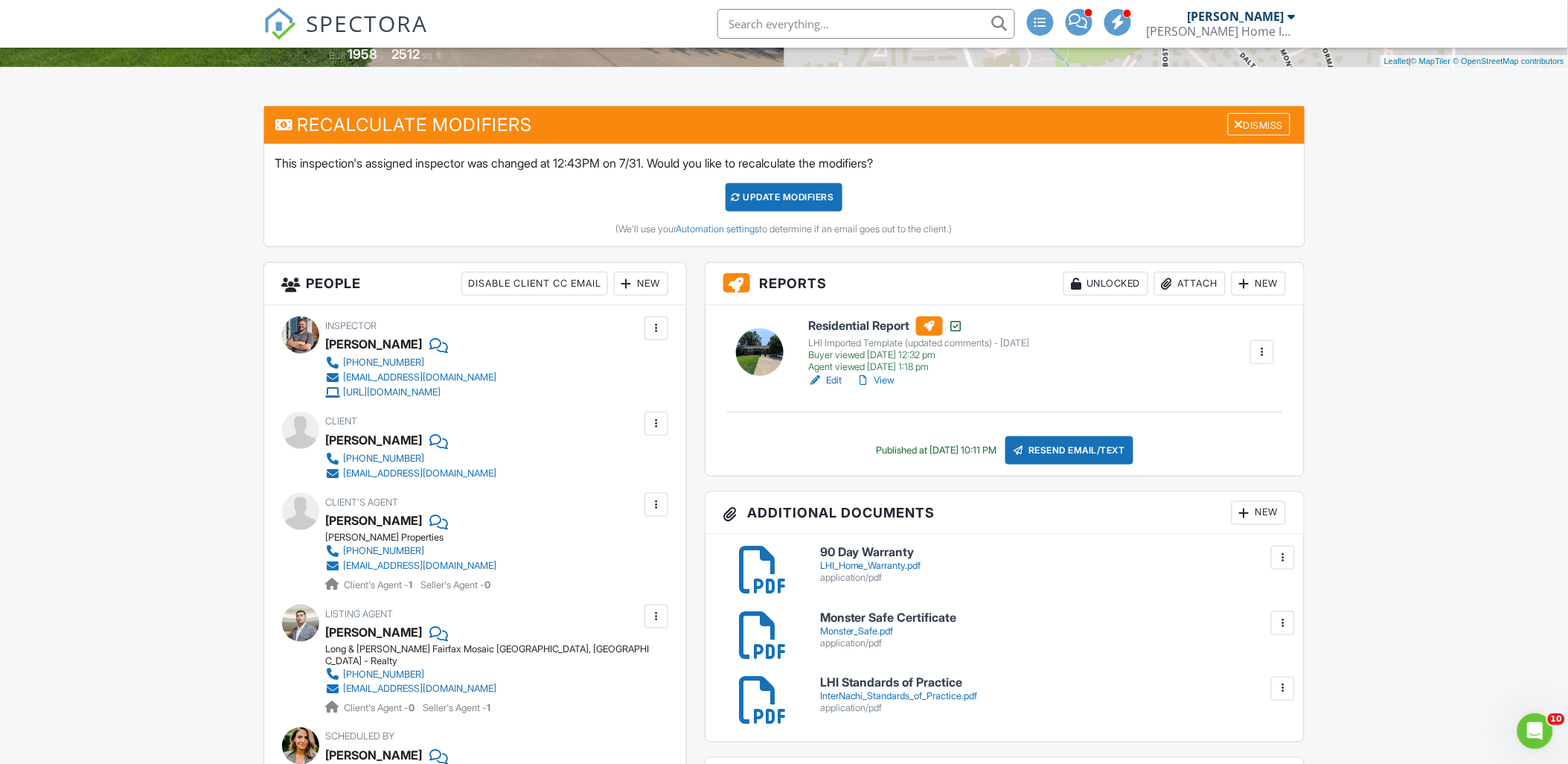
click at [890, 380] on link "View" at bounding box center [876, 380] width 39 height 15
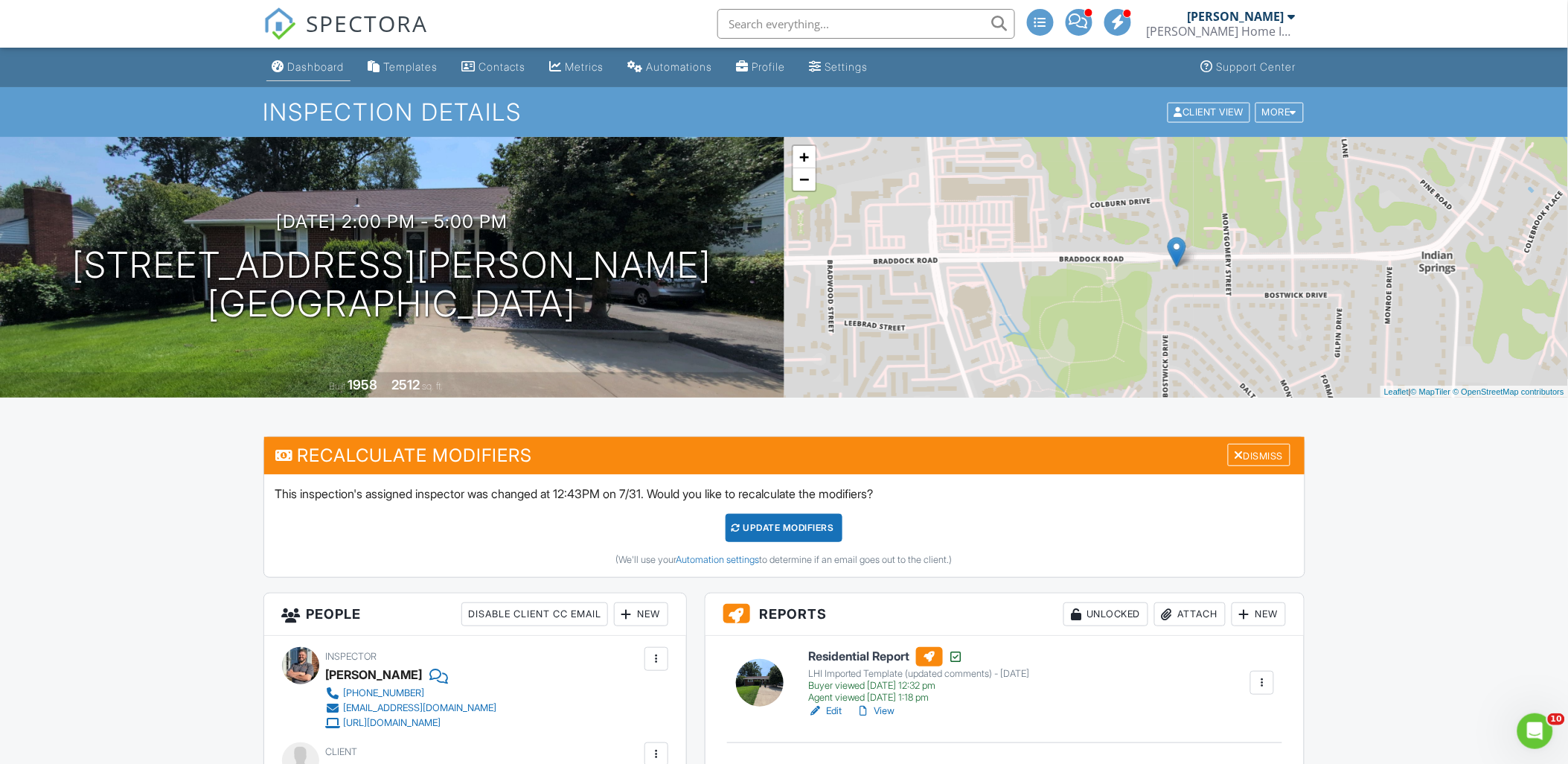
click at [323, 73] on link "Dashboard" at bounding box center [308, 67] width 85 height 27
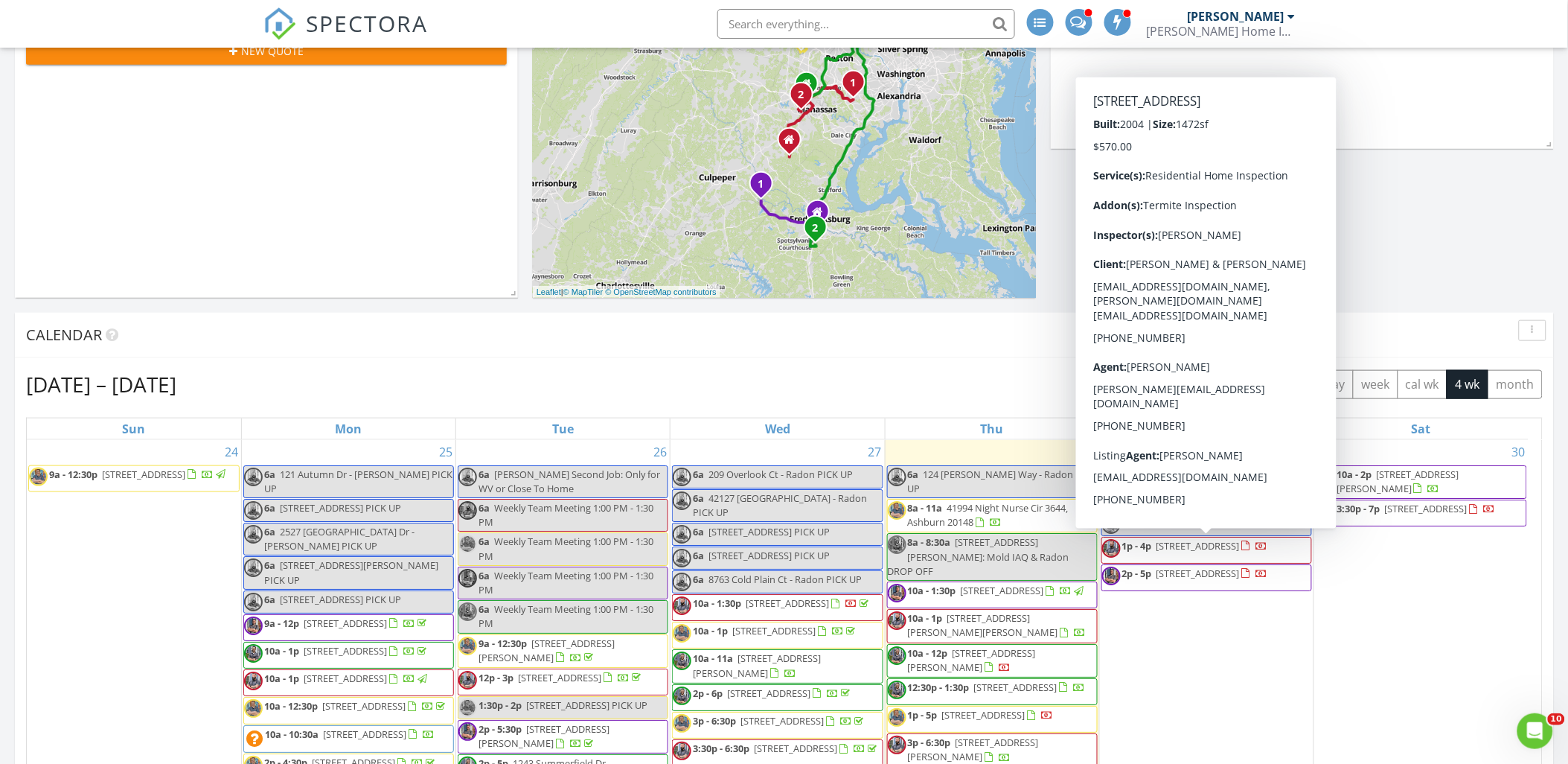
scroll to position [330, 0]
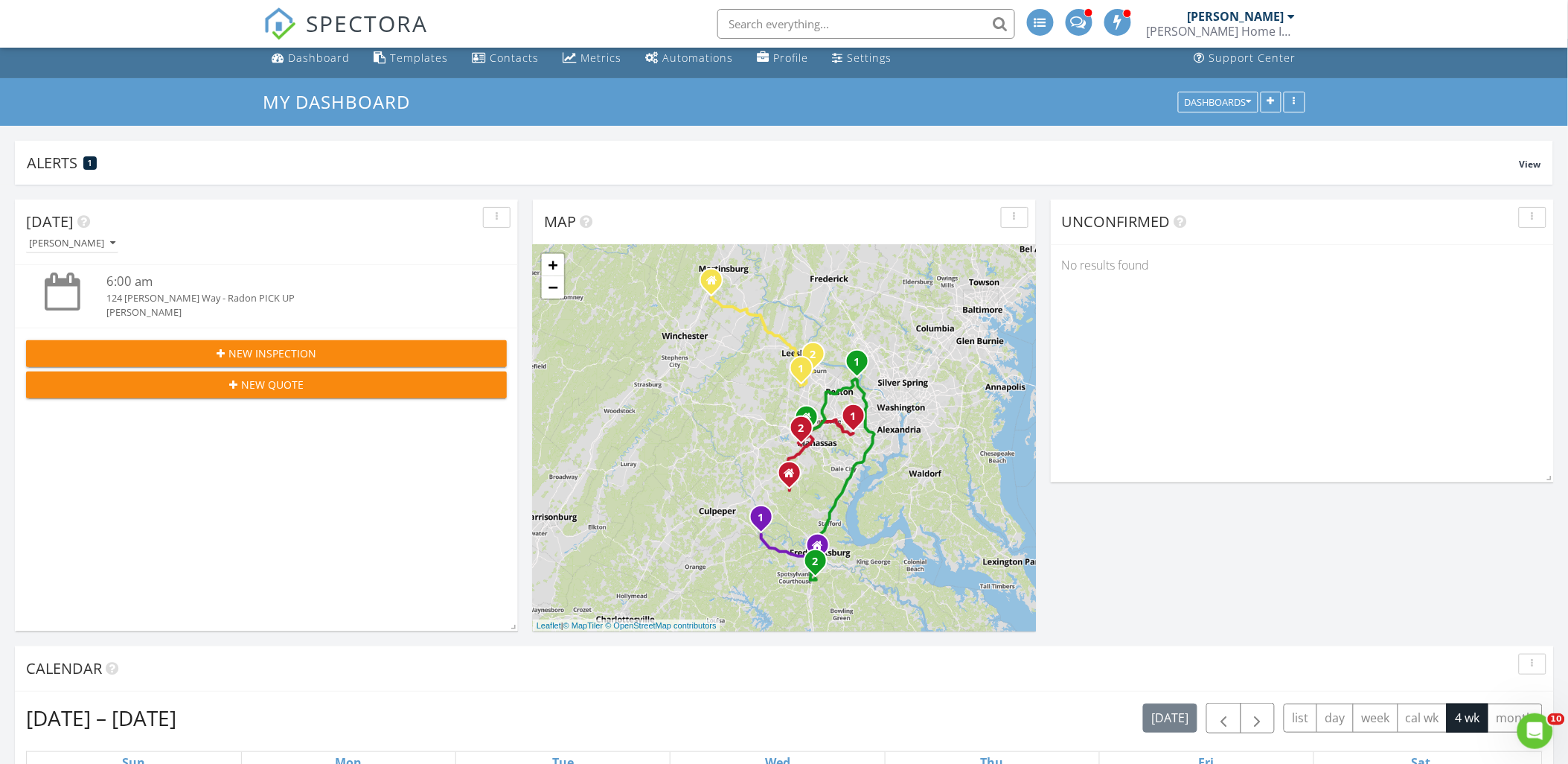
scroll to position [0, 0]
